Goal: Feedback & Contribution: Contribute content

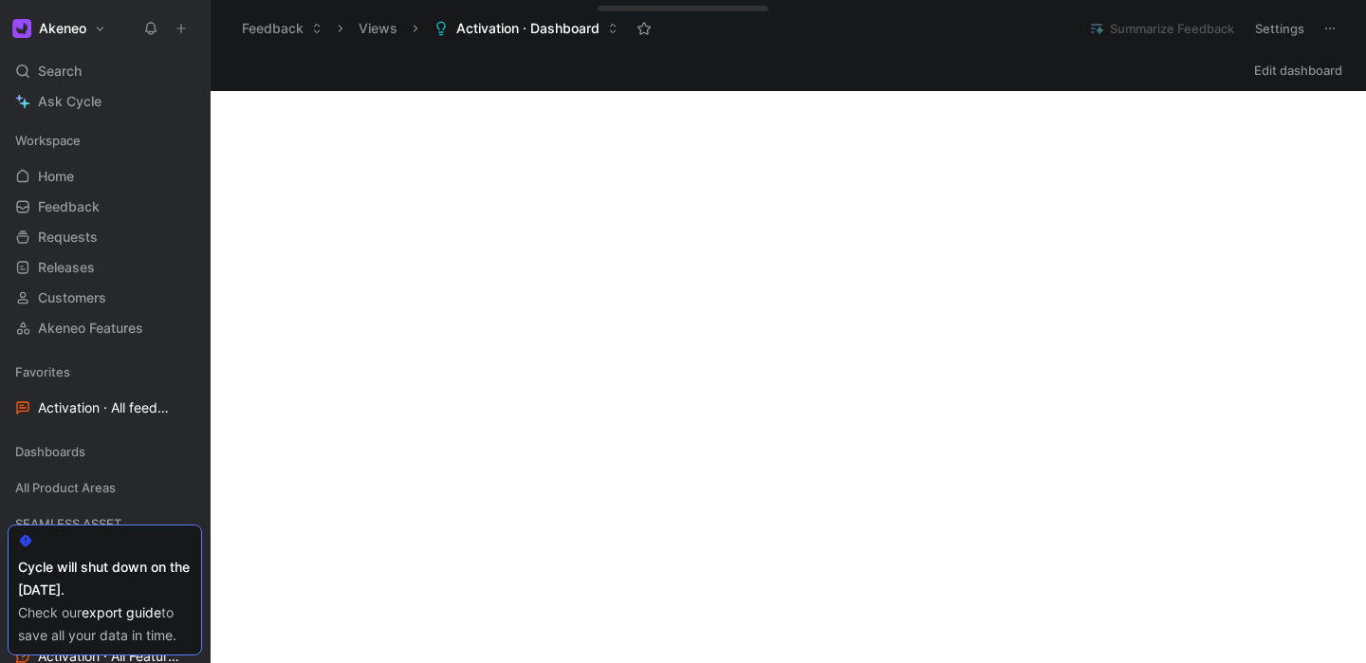
click at [183, 31] on icon at bounding box center [181, 28] width 13 height 13
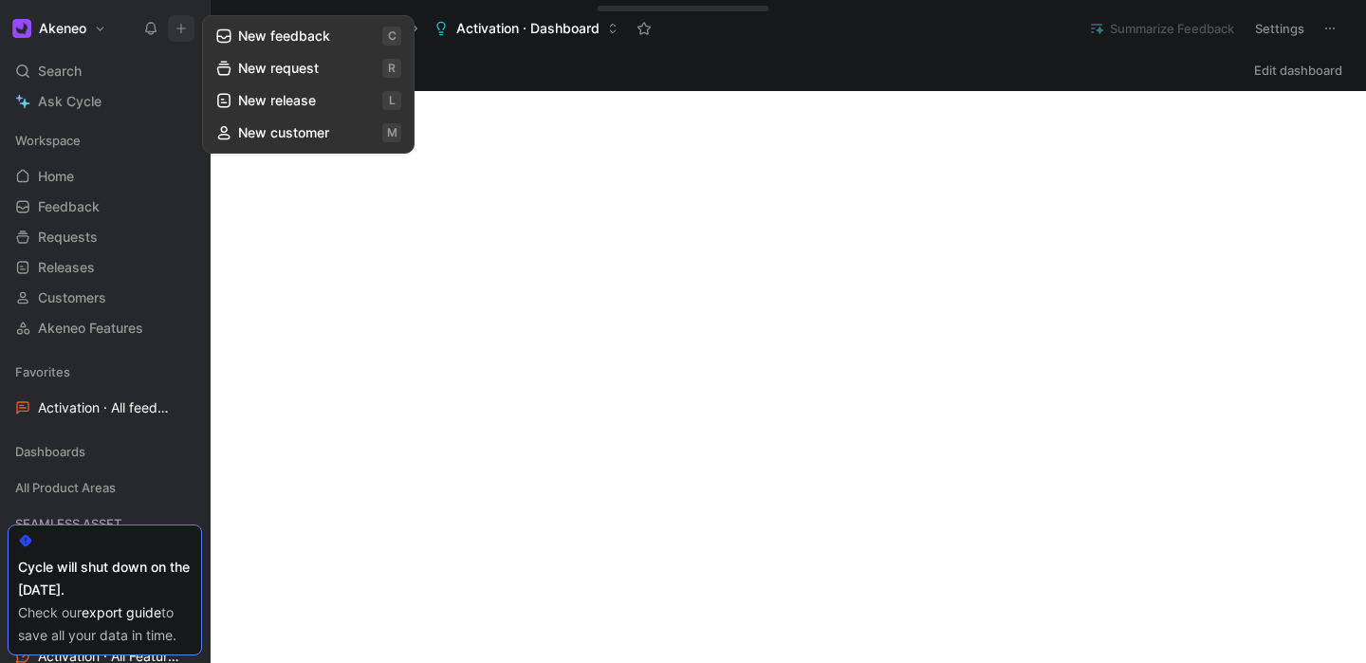
click at [306, 71] on button "New request r" at bounding box center [308, 68] width 203 height 32
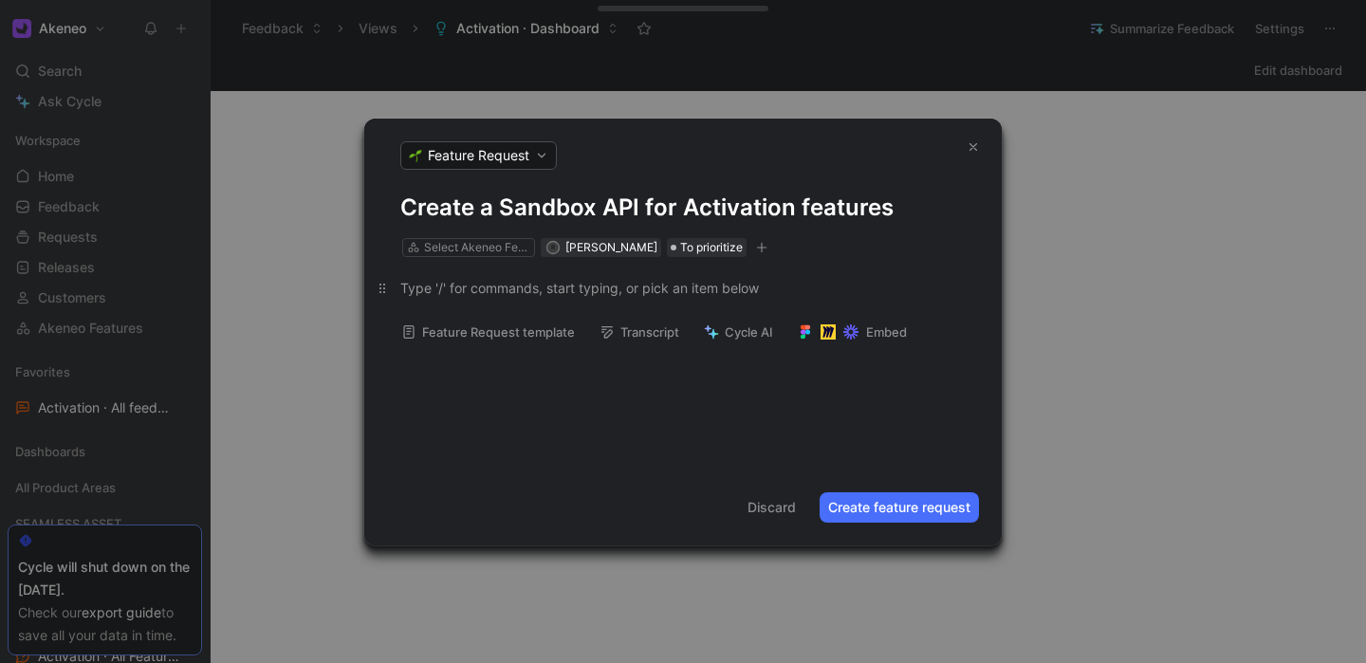
click at [487, 289] on div at bounding box center [683, 288] width 566 height 20
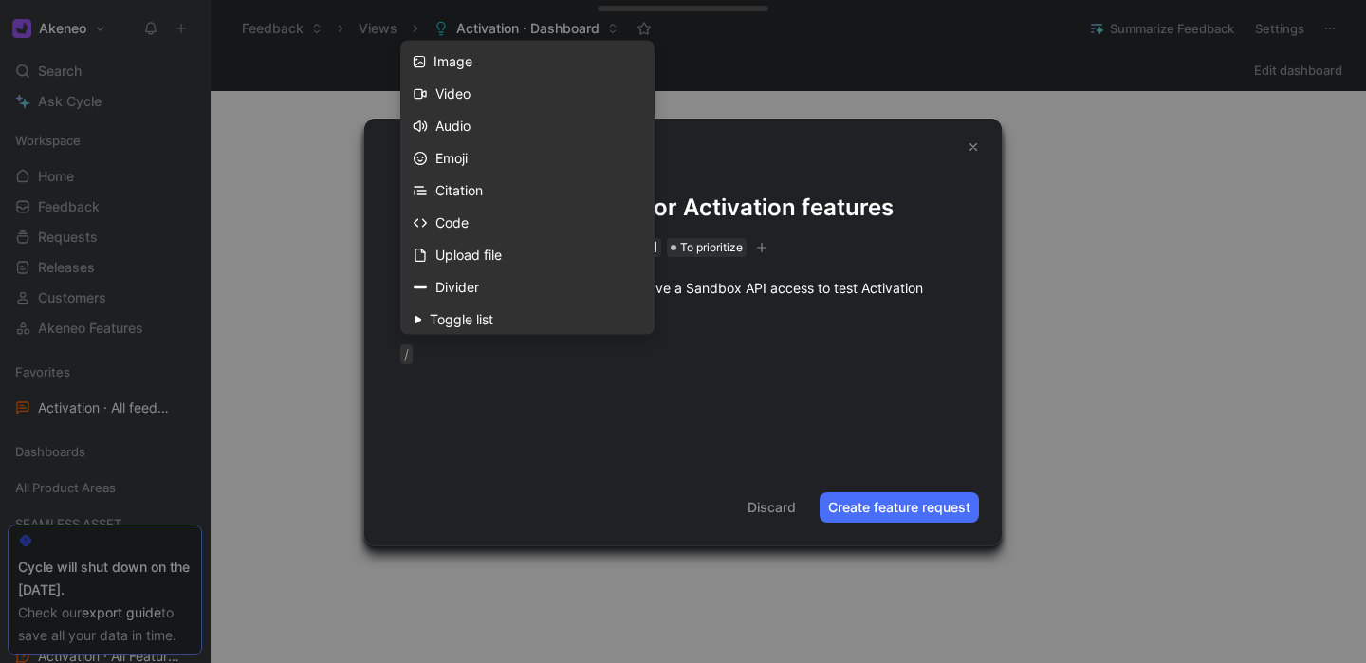
scroll to position [304, 0]
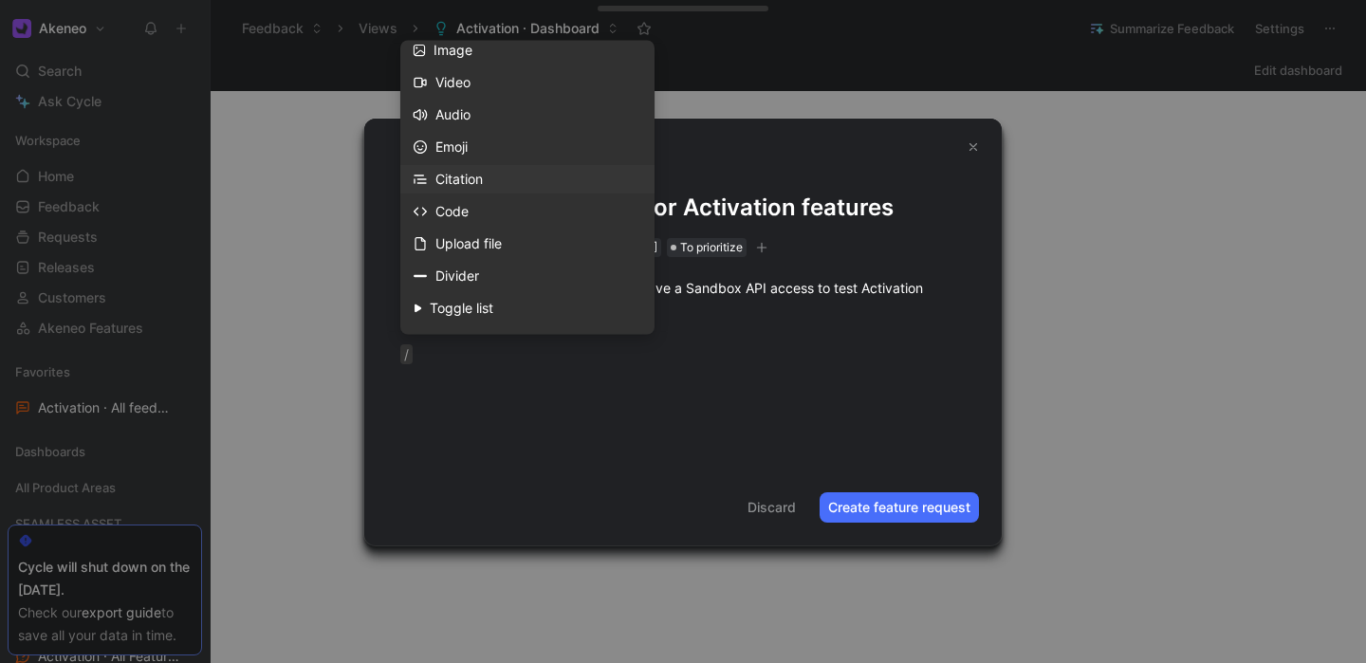
click at [487, 176] on div "Citation" at bounding box center [539, 180] width 207 height 23
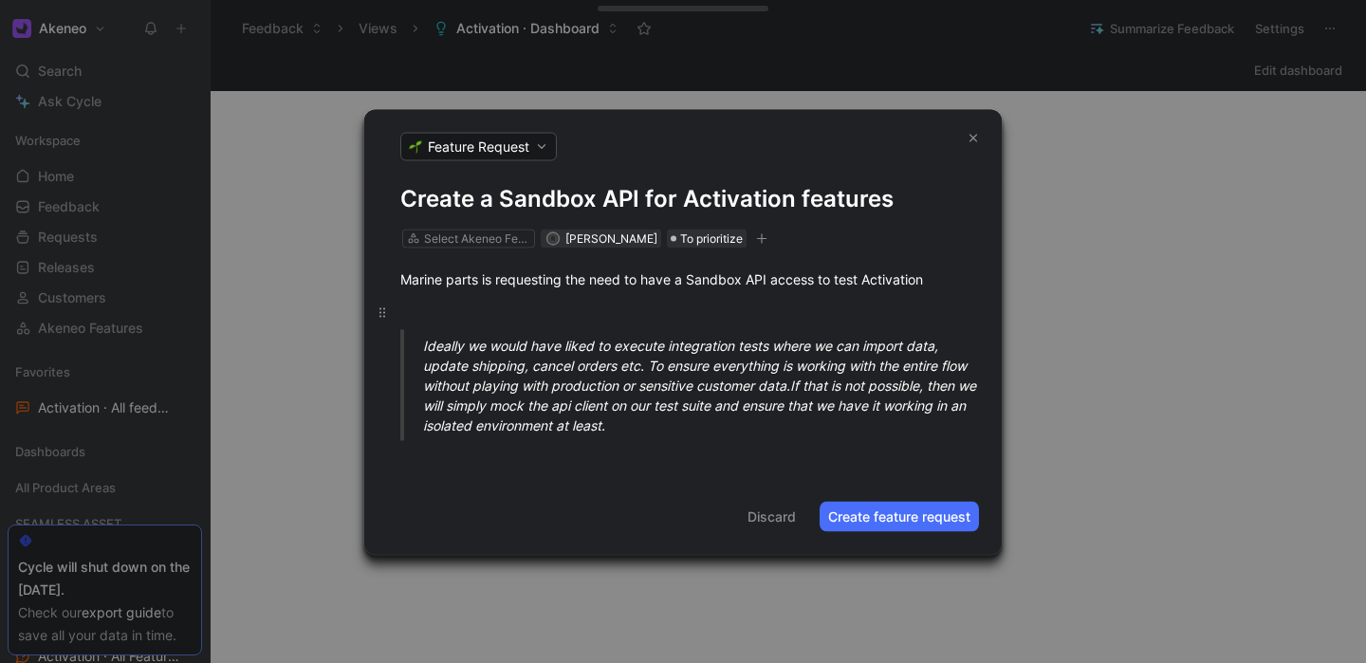
click at [493, 300] on p at bounding box center [683, 311] width 638 height 31
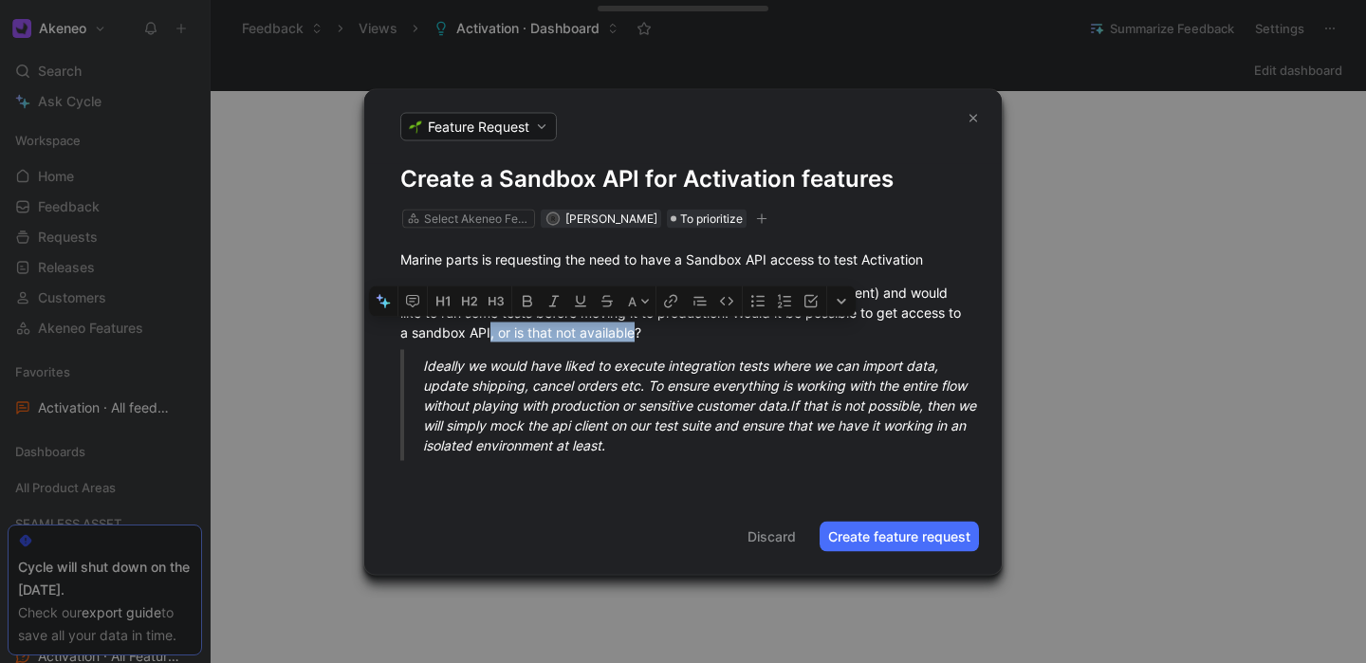
drag, startPoint x: 508, startPoint y: 333, endPoint x: 651, endPoint y: 333, distance: 143.3
click at [651, 333] on span "We have completed the integration for Activation (listing, order management) an…" at bounding box center [682, 312] width 565 height 56
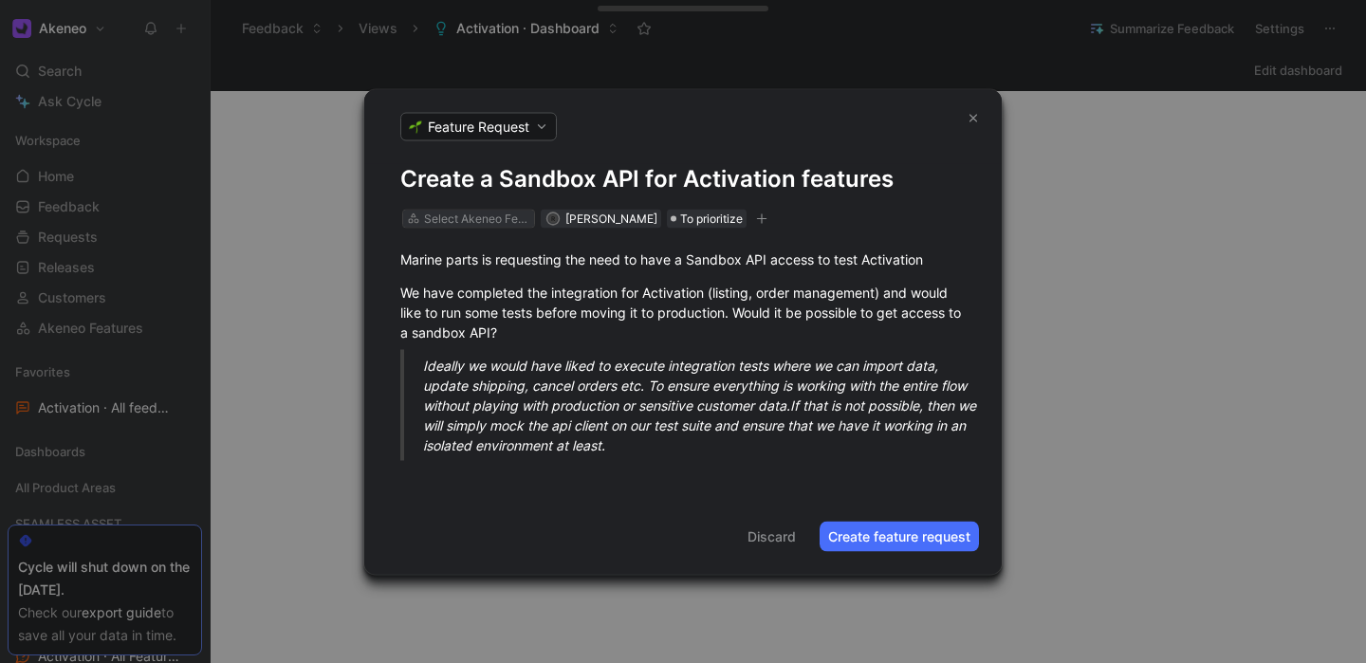
click at [486, 222] on div "Select Akeneo Feature" at bounding box center [477, 218] width 106 height 19
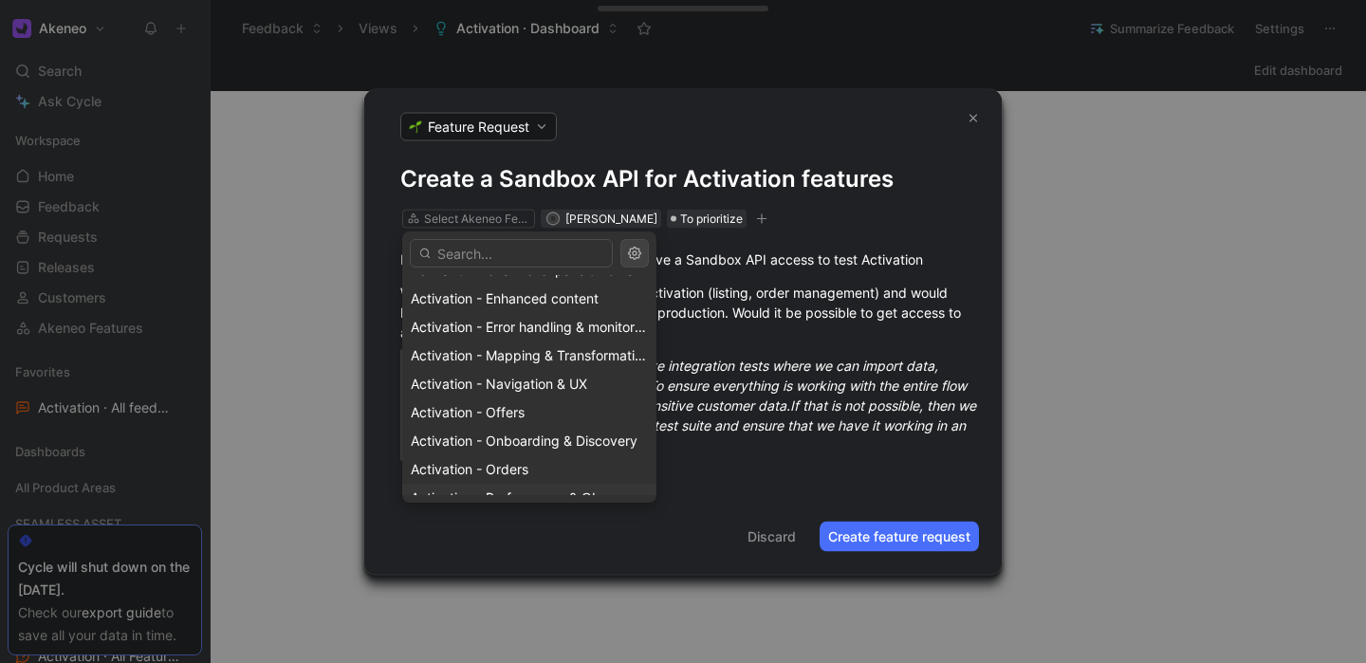
scroll to position [106, 0]
click at [478, 437] on span "Activation - Onboarding & Discovery" at bounding box center [524, 439] width 227 height 16
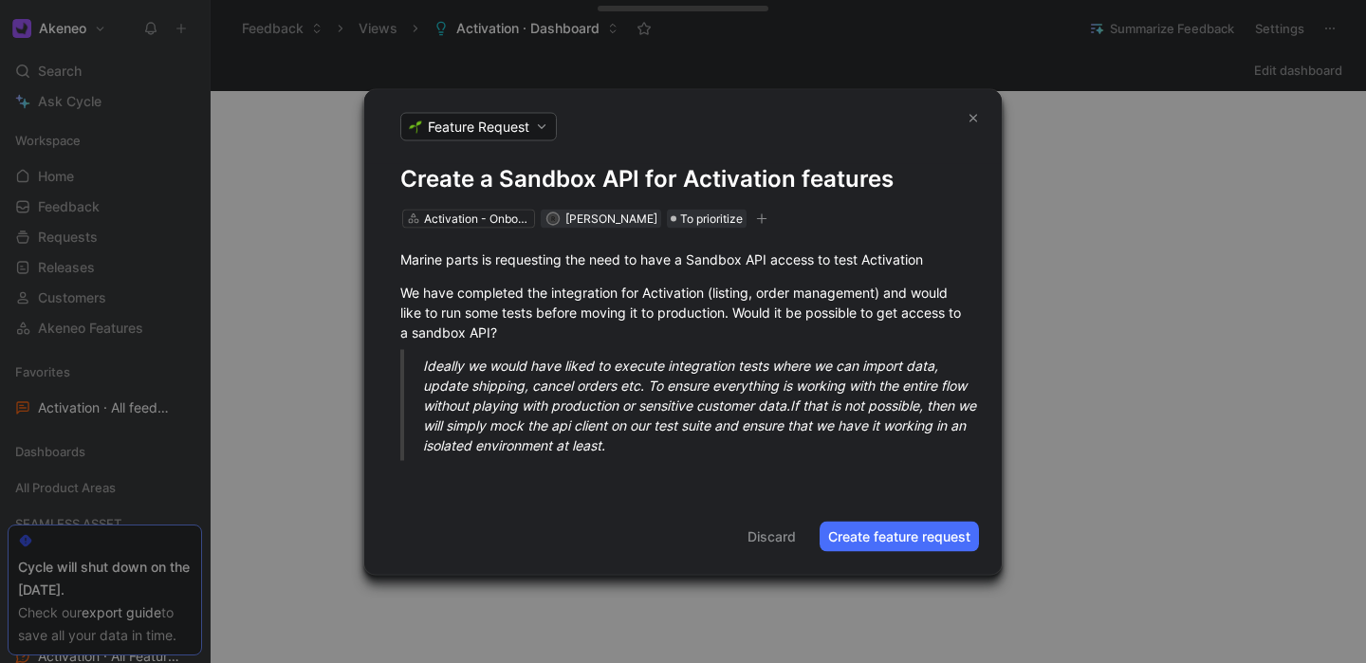
click at [853, 537] on button "Create feature request" at bounding box center [899, 536] width 159 height 30
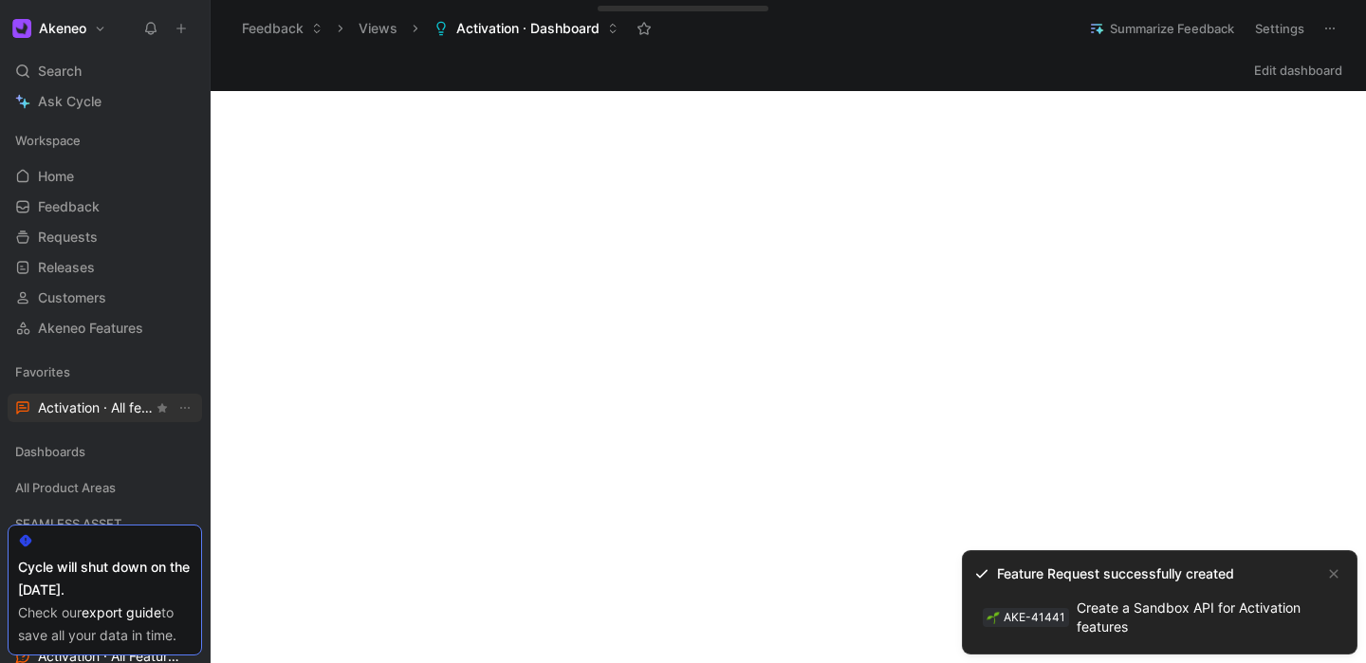
click at [83, 416] on span "Activation · All feedback ACTIVATION" at bounding box center [95, 409] width 115 height 20
